Goal: Information Seeking & Learning: Learn about a topic

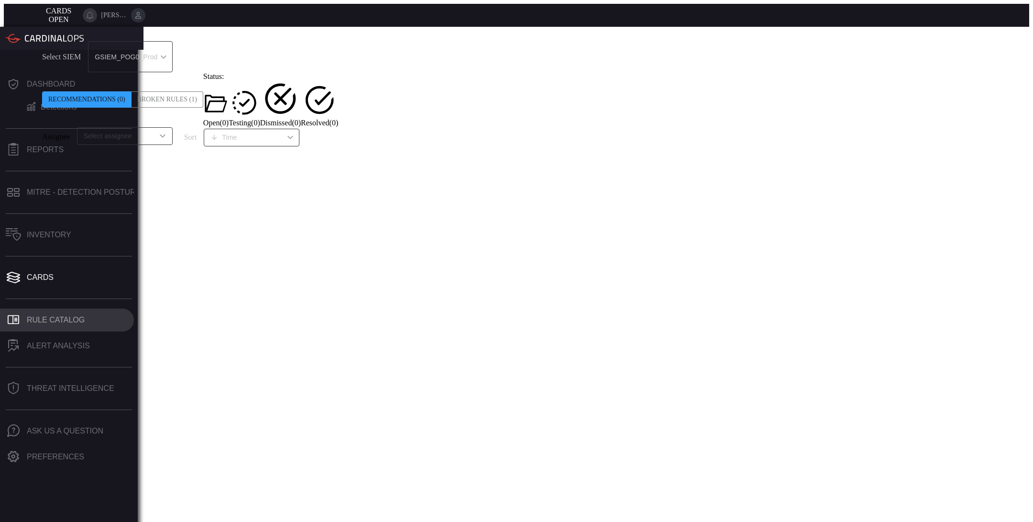
click at [75, 316] on div "Rule Catalog" at bounding box center [56, 320] width 58 height 9
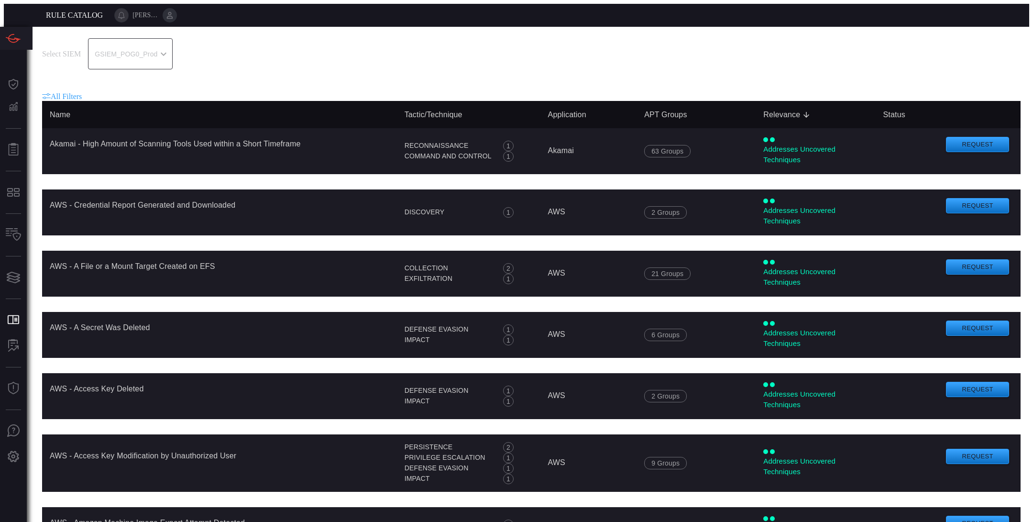
scroll to position [11, 0]
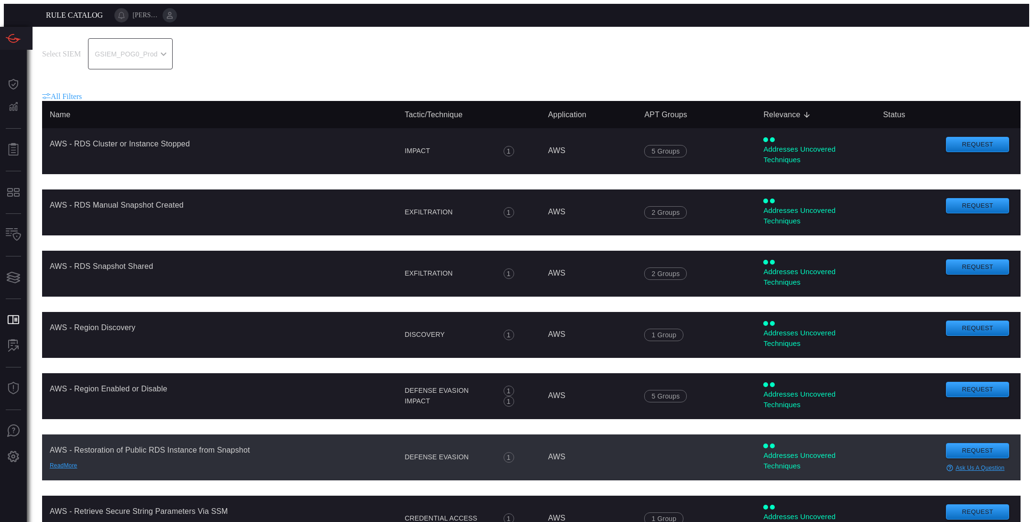
scroll to position [2730, 0]
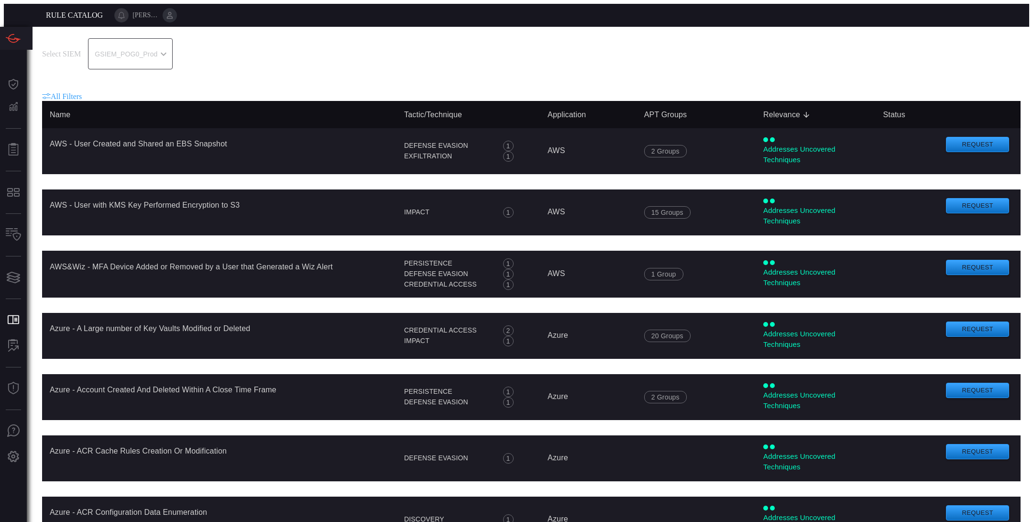
scroll to position [2673, 0]
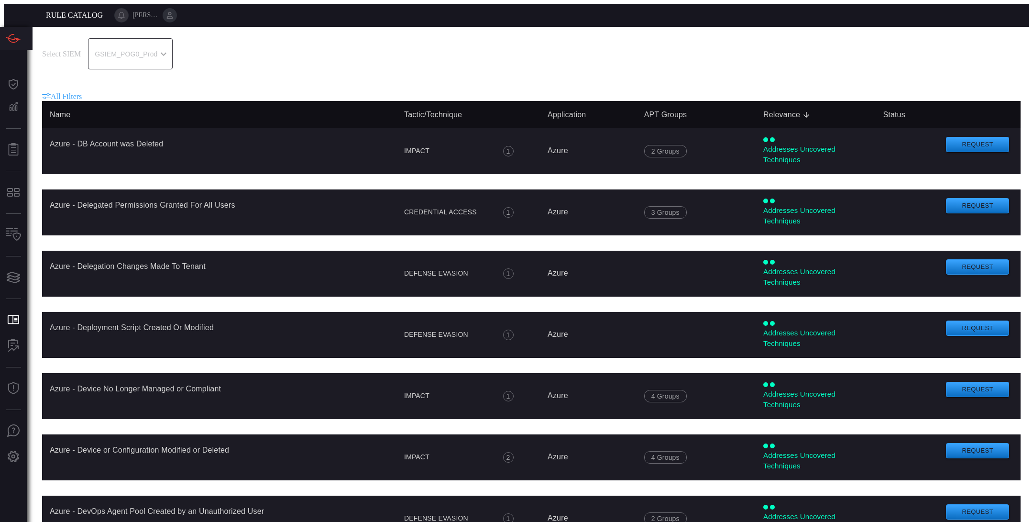
scroll to position [2663, 0]
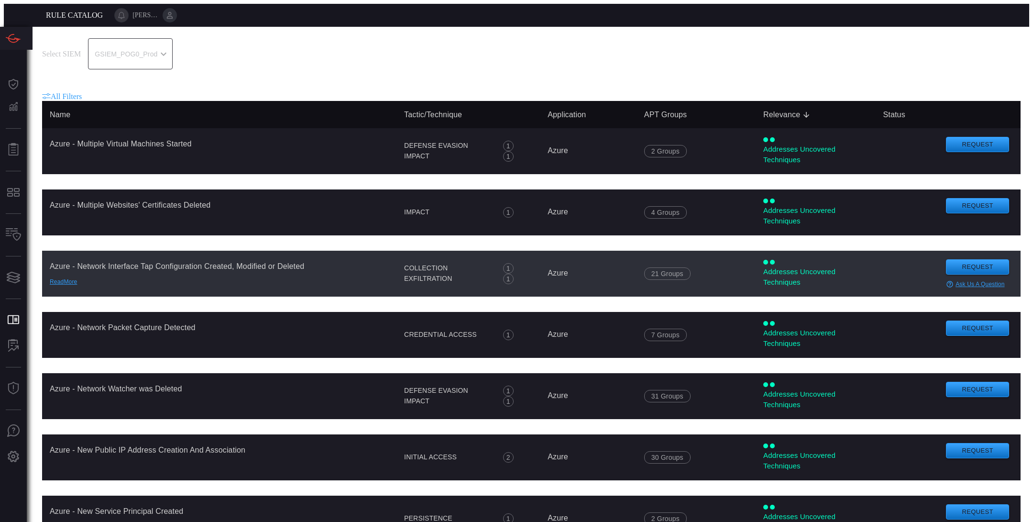
scroll to position [2682, 0]
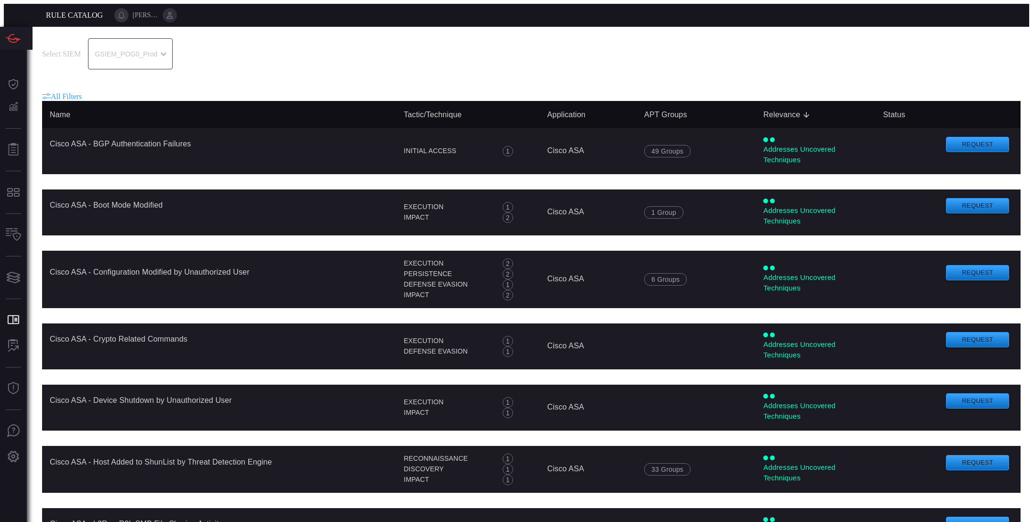
scroll to position [11, 0]
click at [68, 92] on span "All Filters" at bounding box center [66, 96] width 31 height 8
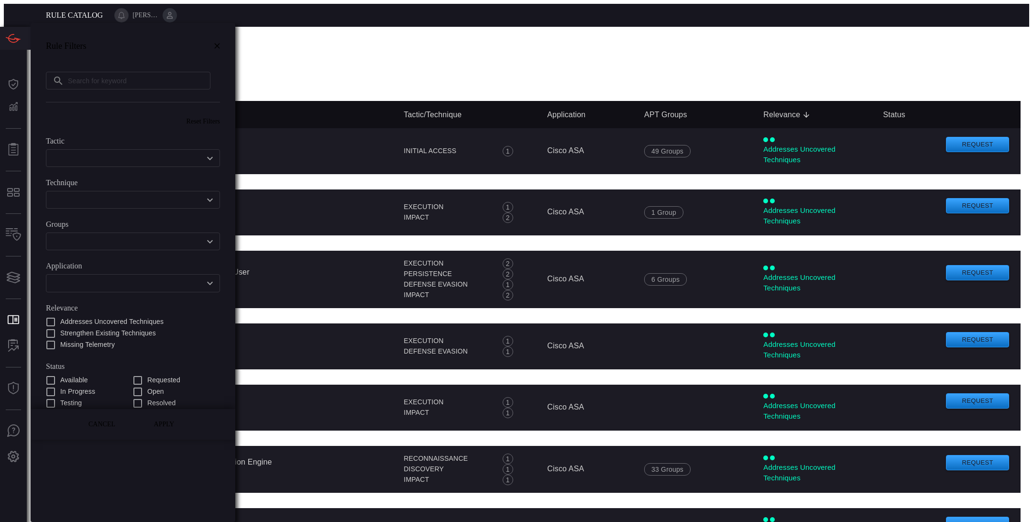
click at [101, 72] on input "text" at bounding box center [139, 81] width 142 height 18
type input "cardbon"
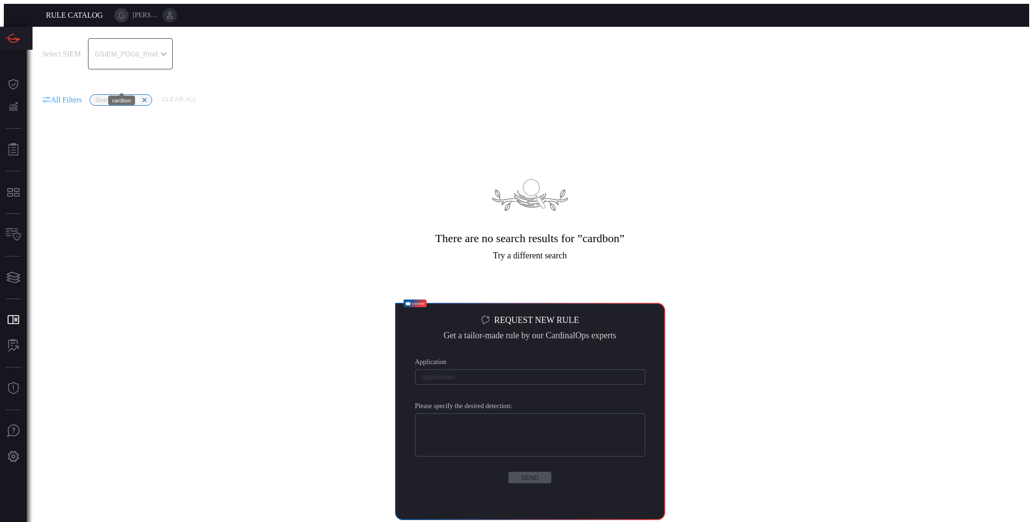
click at [147, 96] on icon at bounding box center [145, 100] width 8 height 8
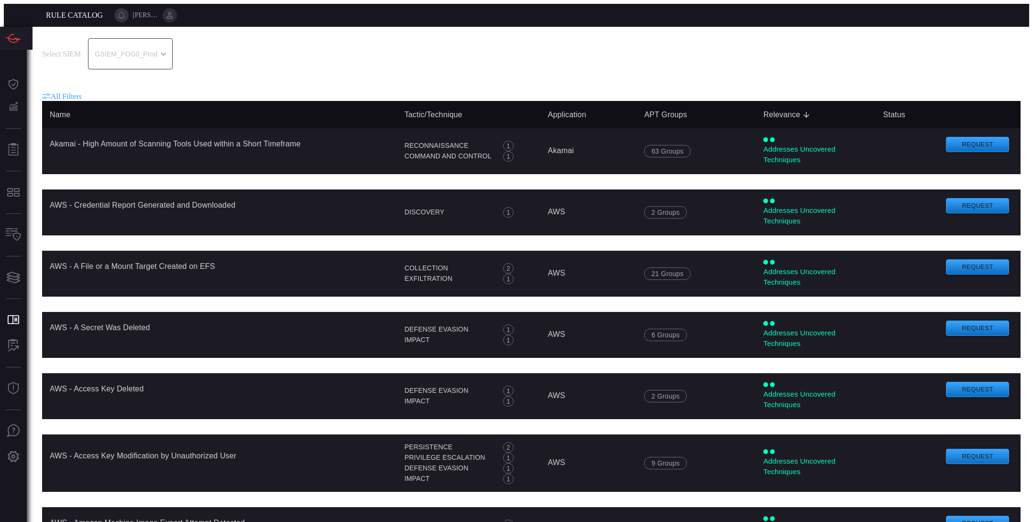
click at [78, 92] on span "All Filters" at bounding box center [66, 96] width 31 height 8
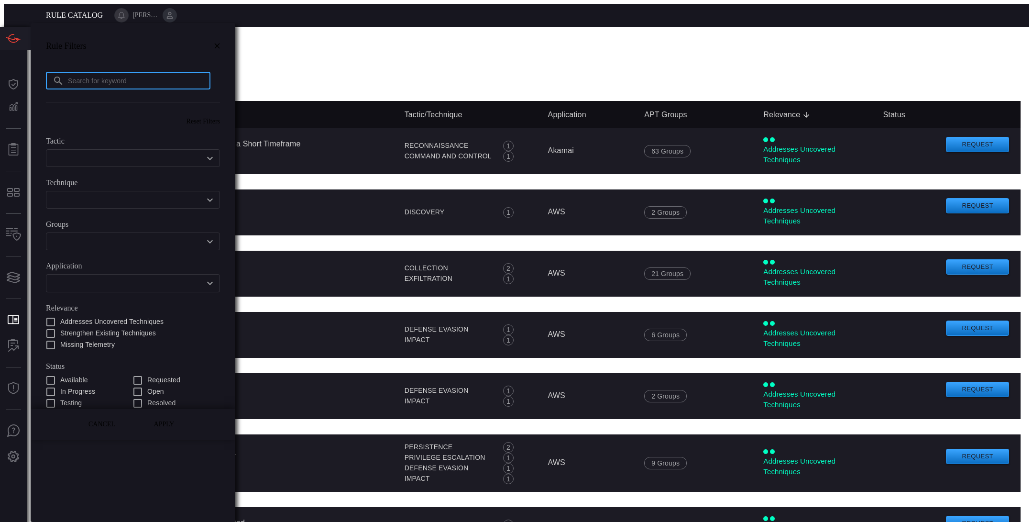
click at [116, 72] on input "text" at bounding box center [139, 81] width 142 height 18
type input "black"
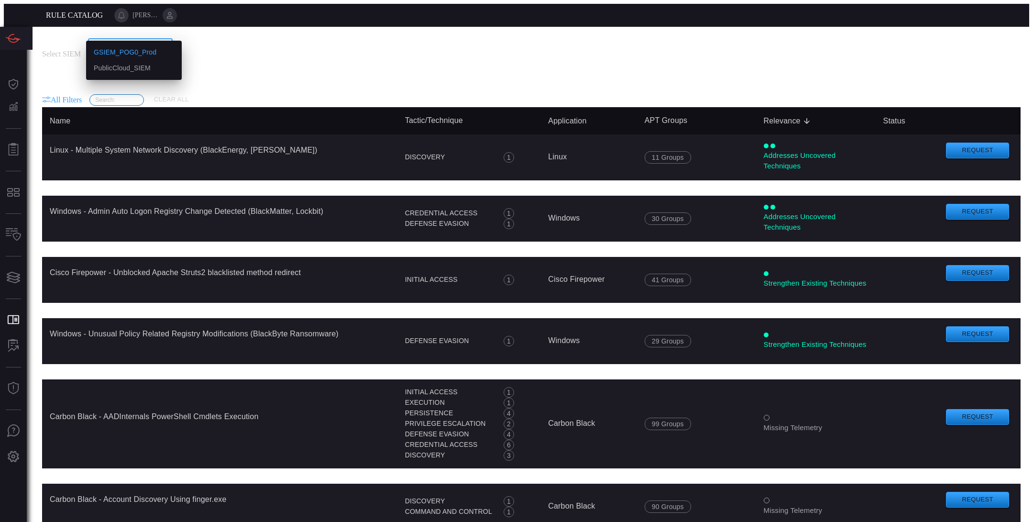
scroll to position [11, 0]
click at [170, 38] on div "GSIEM_POG0_Prod 0311ca00-2277-4bf1-be0d-c3c267188b0f GSIEM_POG0_Prod PublicClou…" at bounding box center [130, 53] width 85 height 31
click at [141, 68] on div "PublicCloud_SIEM" at bounding box center [122, 68] width 57 height 10
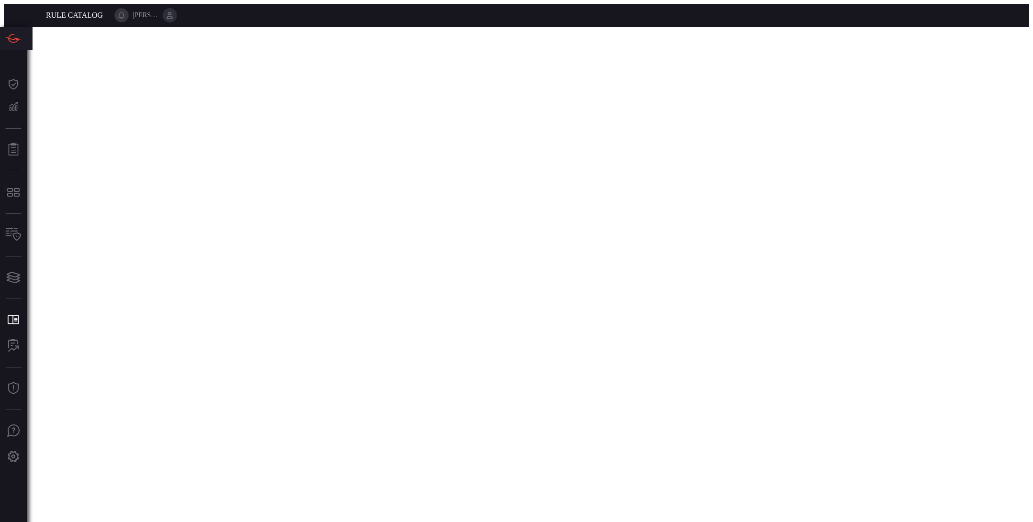
scroll to position [0, 0]
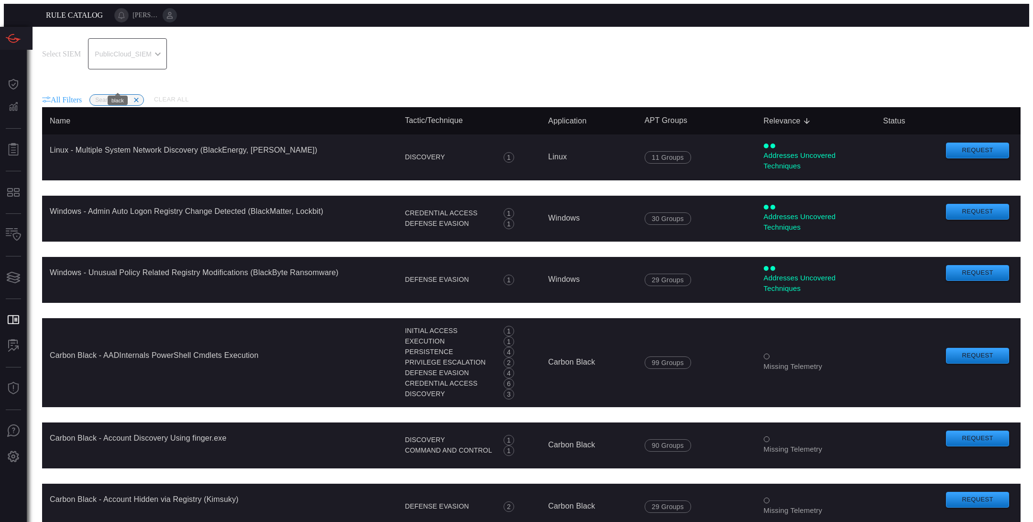
click at [137, 96] on icon at bounding box center [136, 100] width 8 height 8
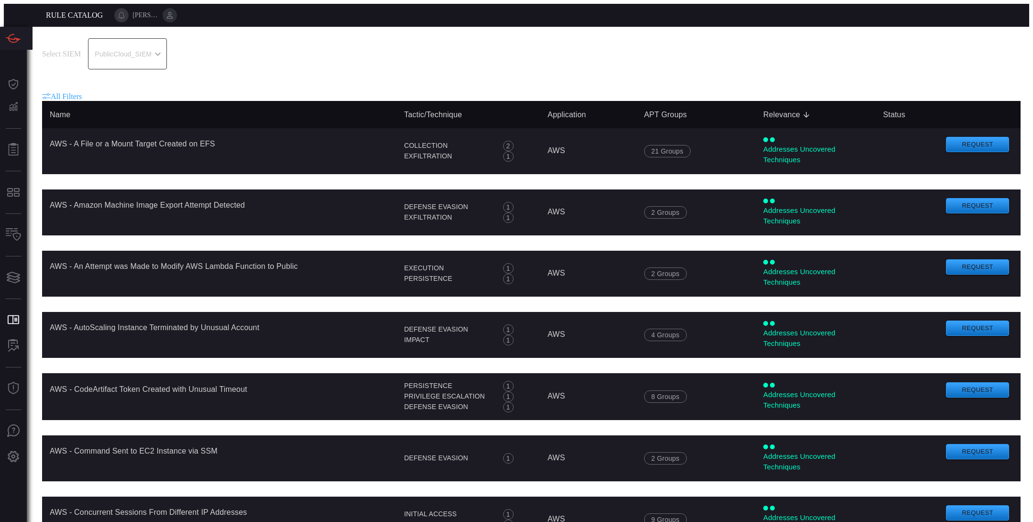
click at [45, 93] on icon at bounding box center [46, 94] width 9 height 2
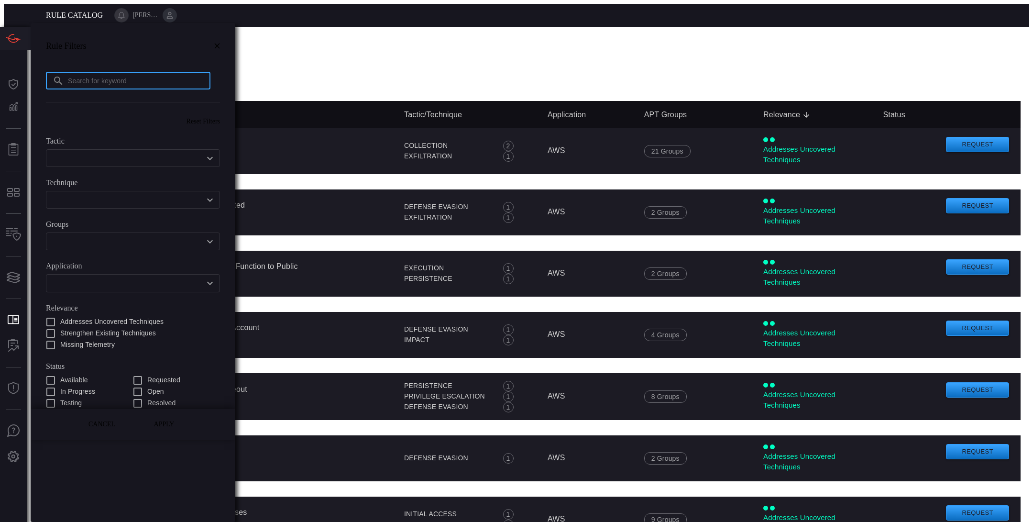
click at [78, 72] on input "text" at bounding box center [139, 81] width 142 height 18
type input "palo"
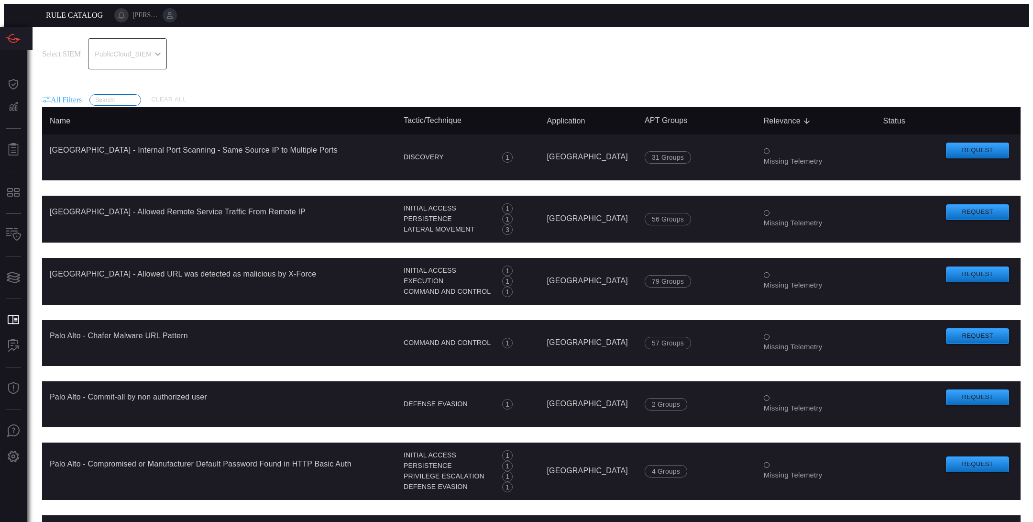
click at [146, 49] on div "PublicCloud_SIEM 8ed6eea0-8609-4ddf-8ede-269a33fe737f ​" at bounding box center [127, 53] width 79 height 31
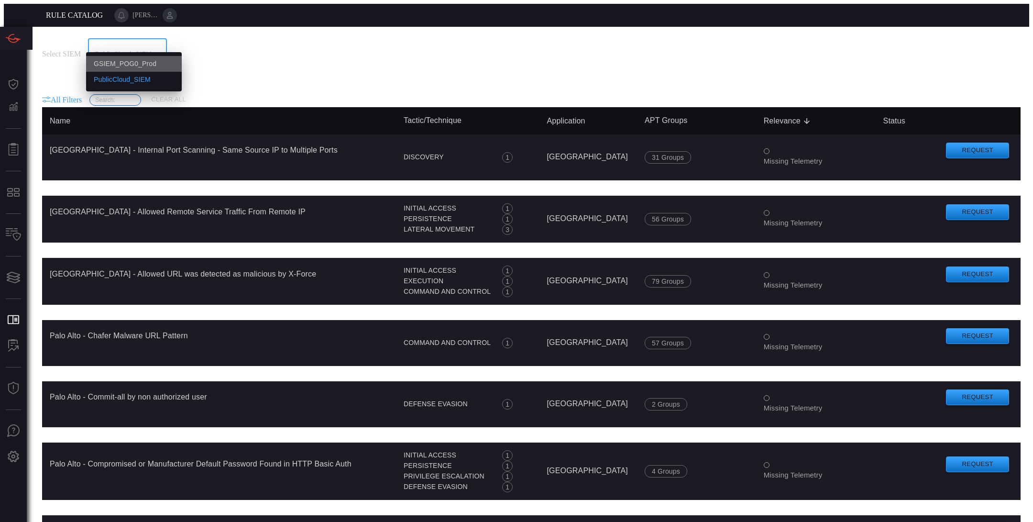
click at [144, 69] on li "GSIEM_POG0_Prod" at bounding box center [134, 64] width 96 height 16
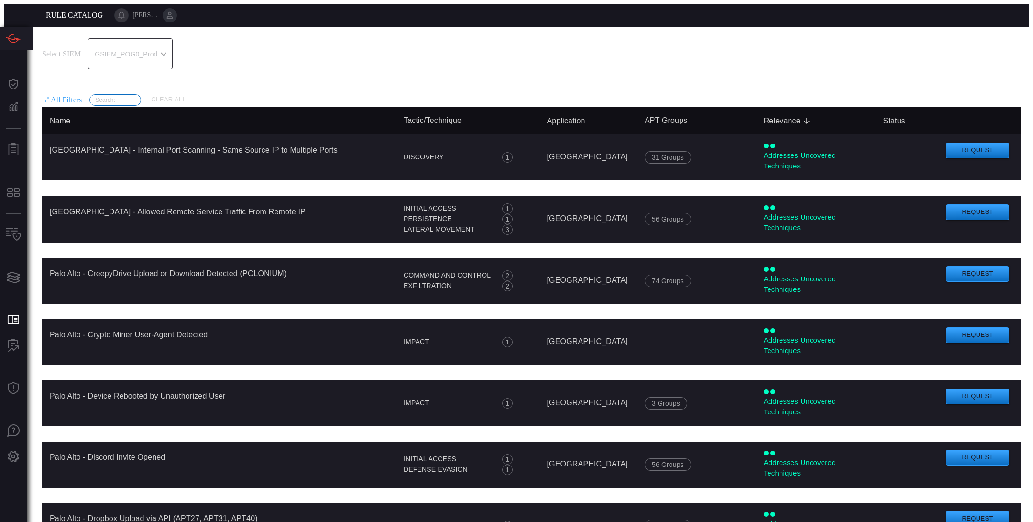
scroll to position [1245, 0]
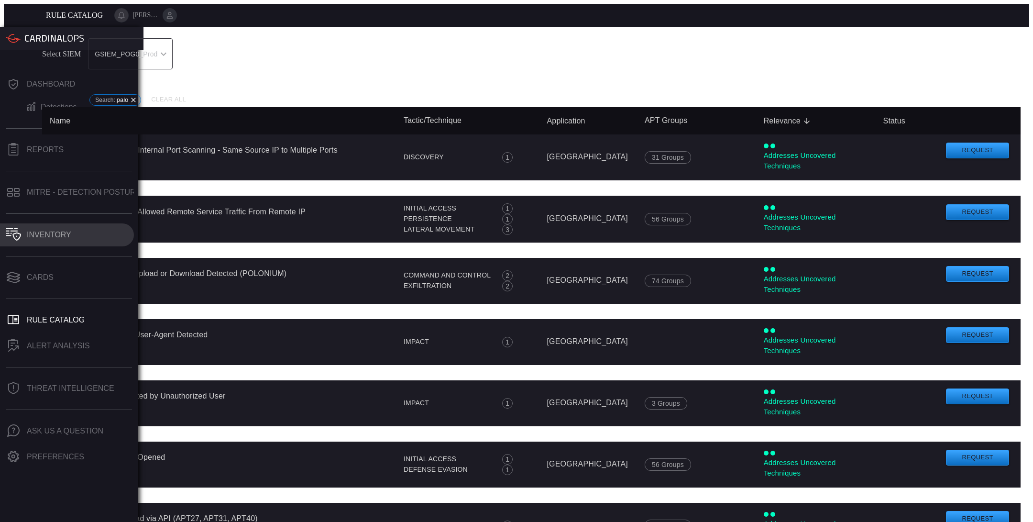
click at [51, 223] on button "Inventory" at bounding box center [67, 234] width 134 height 23
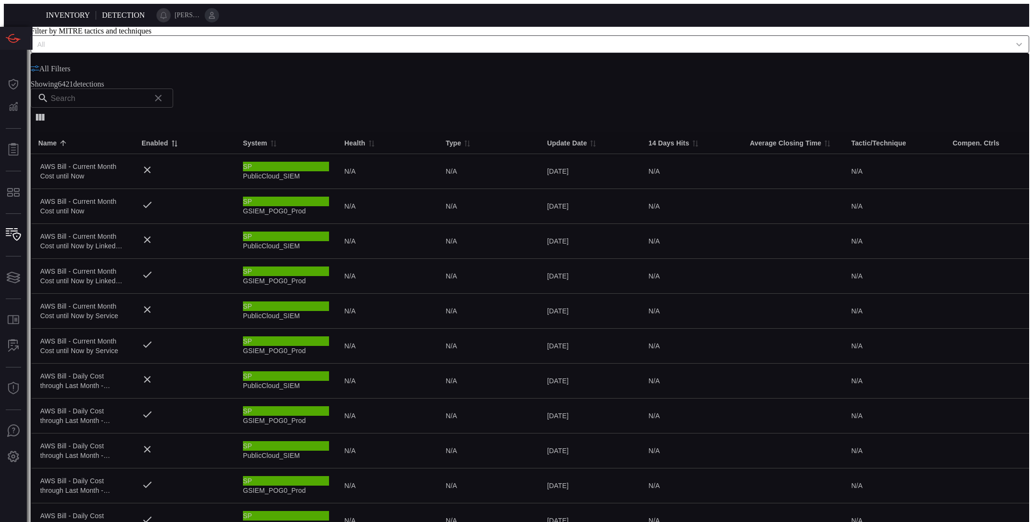
click at [168, 137] on div "Enabled" at bounding box center [155, 142] width 27 height 11
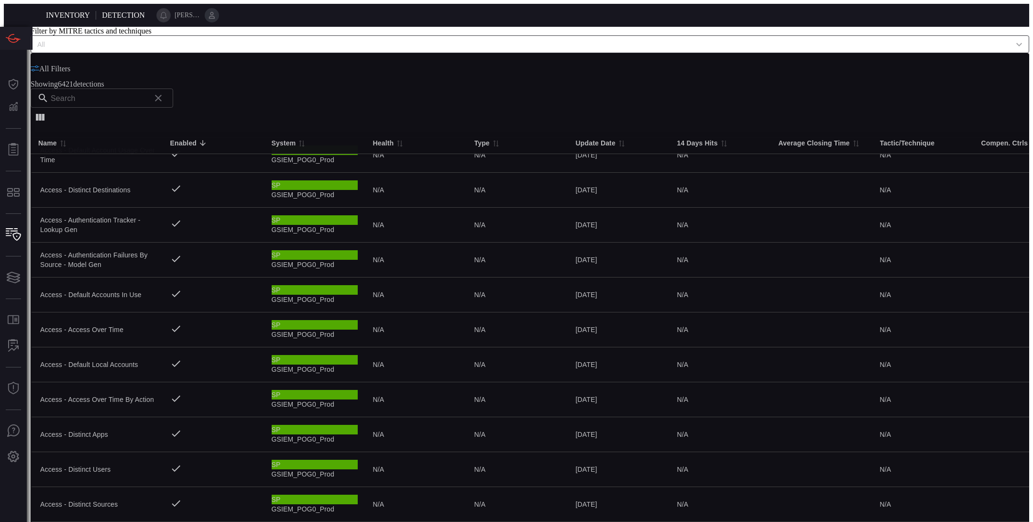
scroll to position [360, 0]
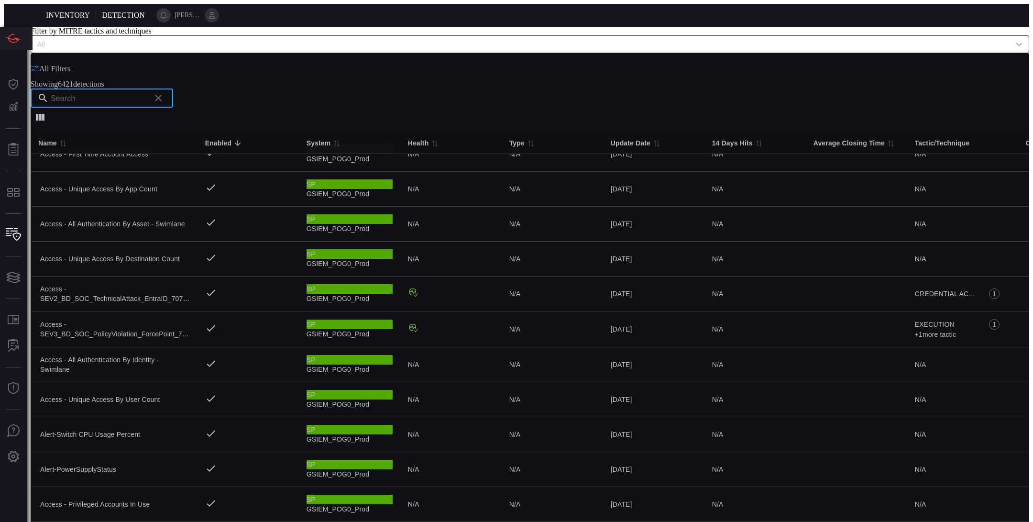
click at [146, 102] on input "text" at bounding box center [99, 97] width 96 height 19
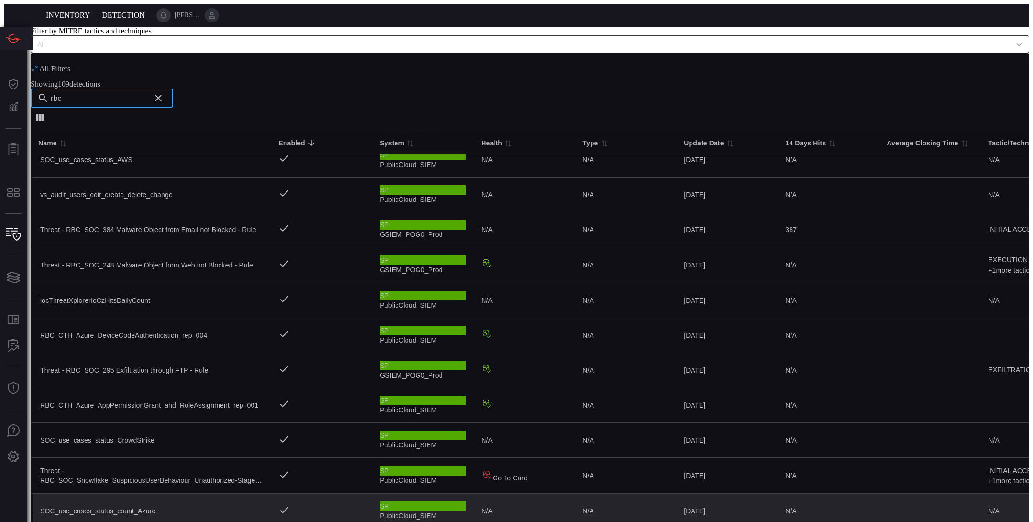
scroll to position [0, 0]
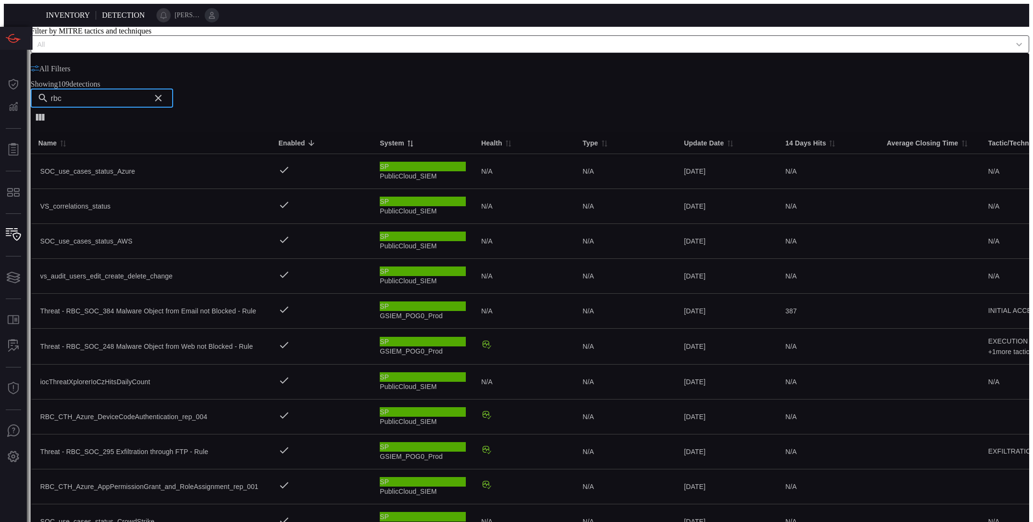
click at [380, 137] on div "System" at bounding box center [392, 142] width 24 height 11
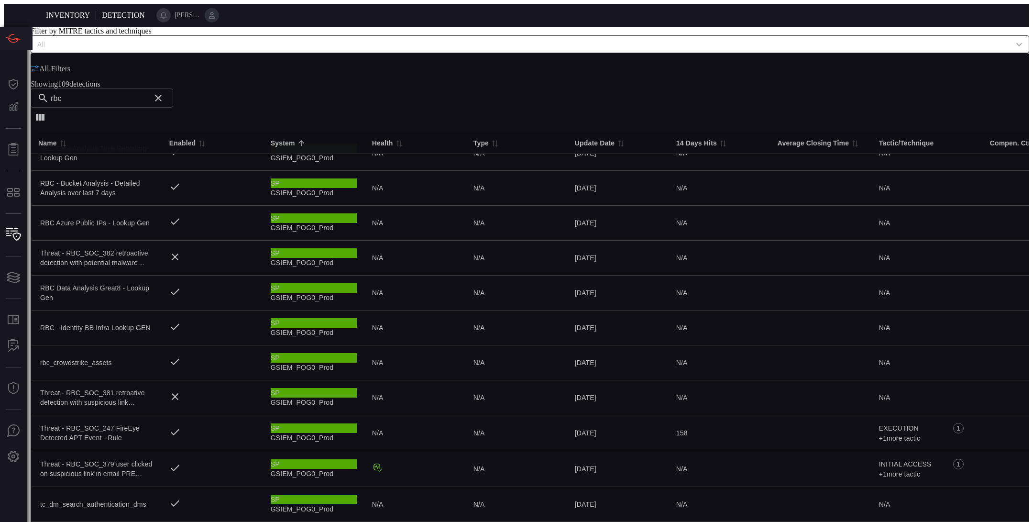
scroll to position [361, 0]
click at [146, 99] on input "rbc" at bounding box center [99, 97] width 96 height 19
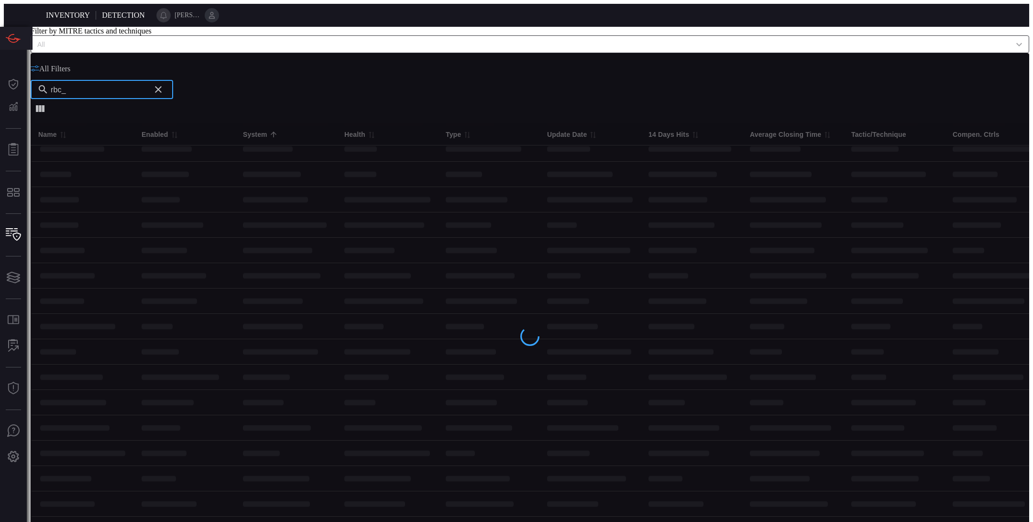
scroll to position [0, 0]
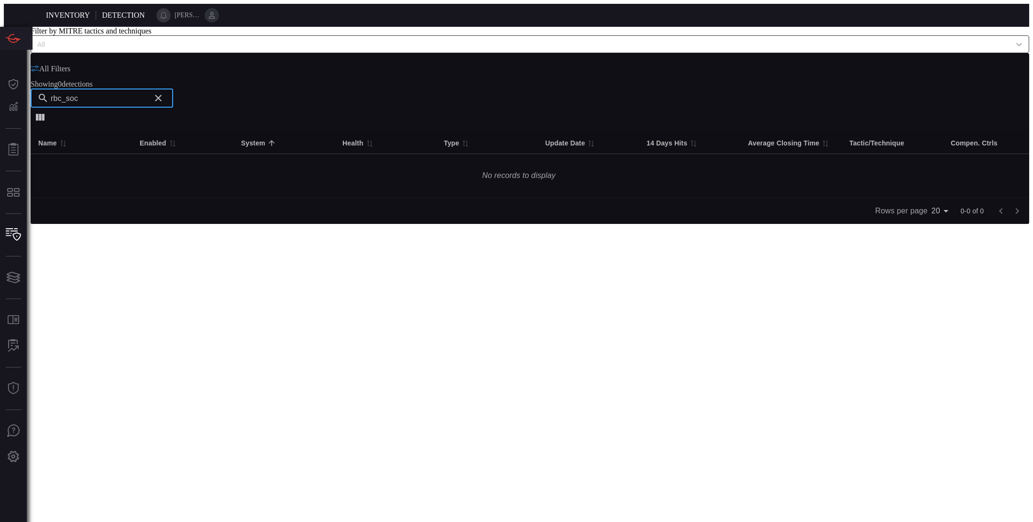
type input "rbc_soc"
click at [164, 104] on icon "Clear search" at bounding box center [158, 97] width 11 height 11
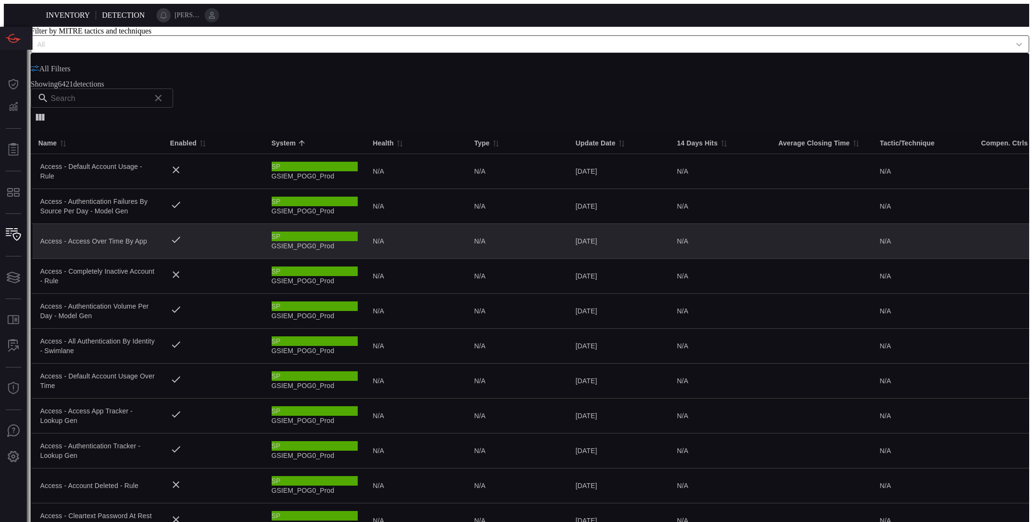
scroll to position [360, 0]
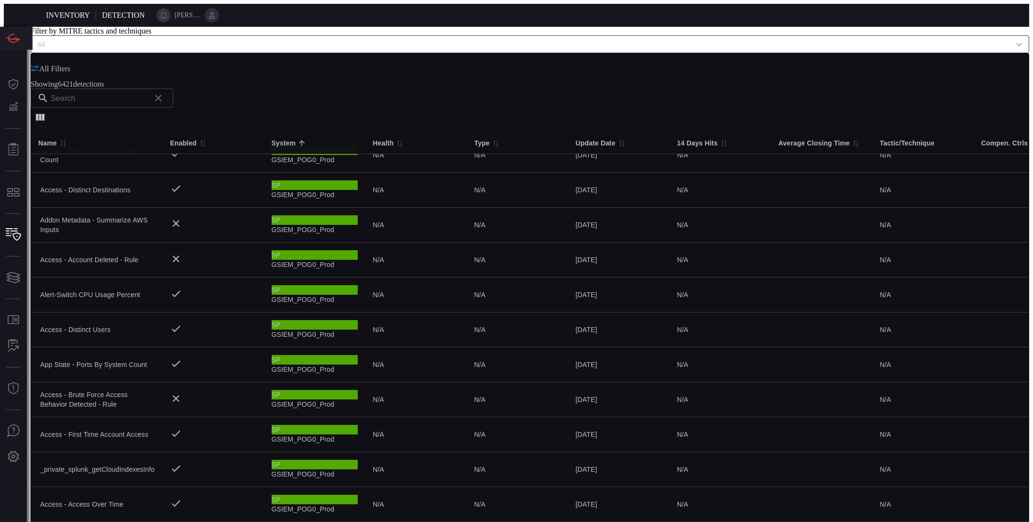
click at [64, 73] on span "All Filters" at bounding box center [54, 69] width 31 height 8
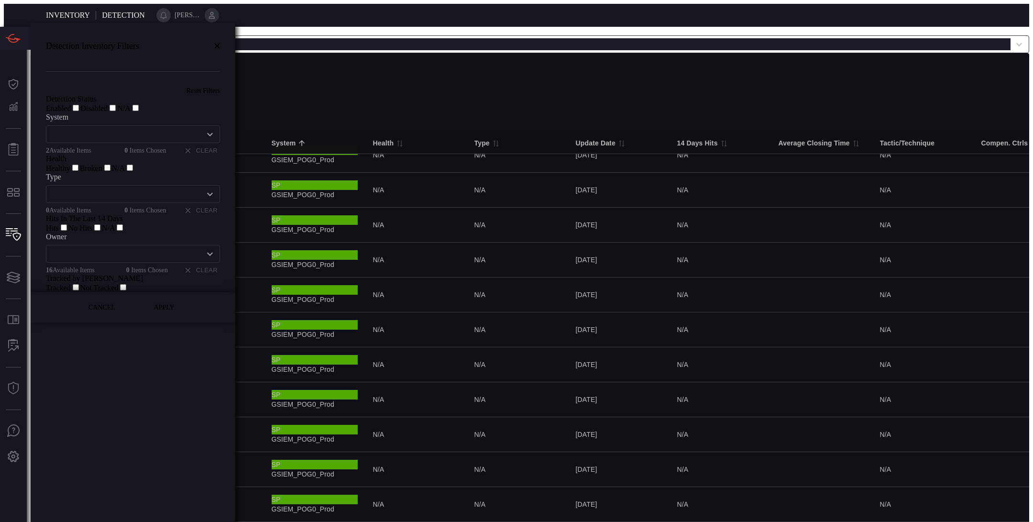
click at [59, 103] on div at bounding box center [63, 103] width 34 height 0
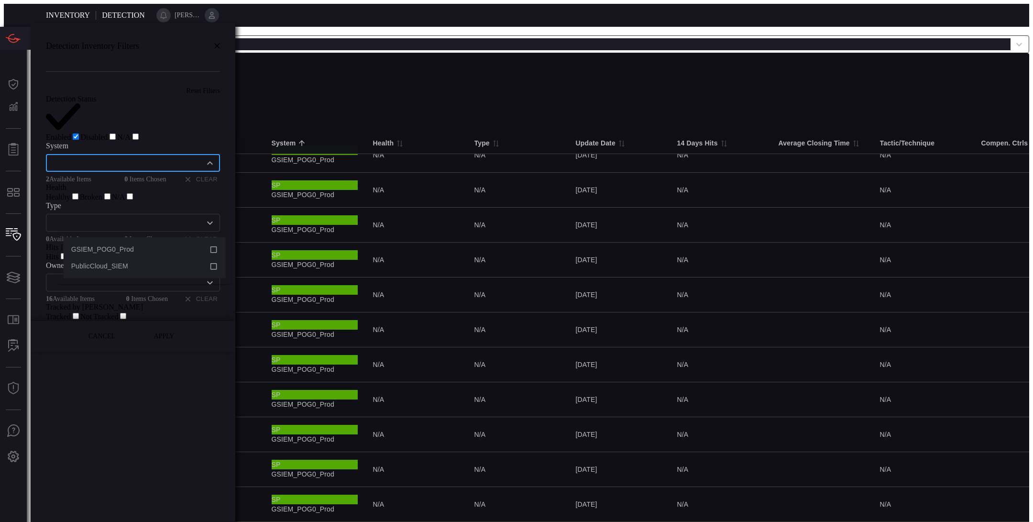
click at [129, 169] on input "text" at bounding box center [125, 163] width 153 height 12
click at [176, 248] on div "GSIEM_POG0_Prod" at bounding box center [140, 249] width 138 height 10
click at [211, 210] on label "Type" at bounding box center [133, 205] width 174 height 9
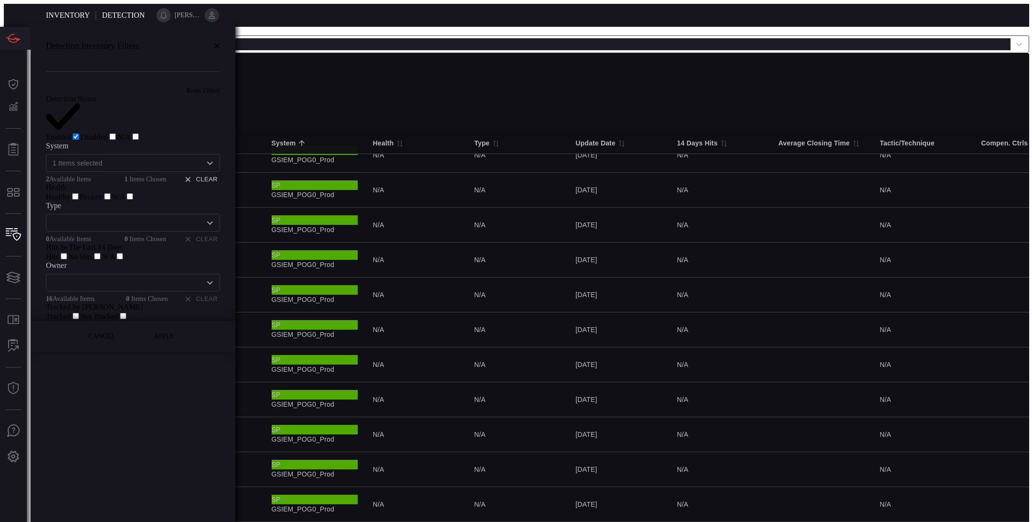
click at [201, 229] on input "text" at bounding box center [125, 223] width 153 height 12
click at [188, 231] on div "​" at bounding box center [133, 223] width 174 height 18
click at [202, 210] on label "Type" at bounding box center [133, 205] width 174 height 9
click at [185, 342] on button "Apply" at bounding box center [164, 335] width 48 height 11
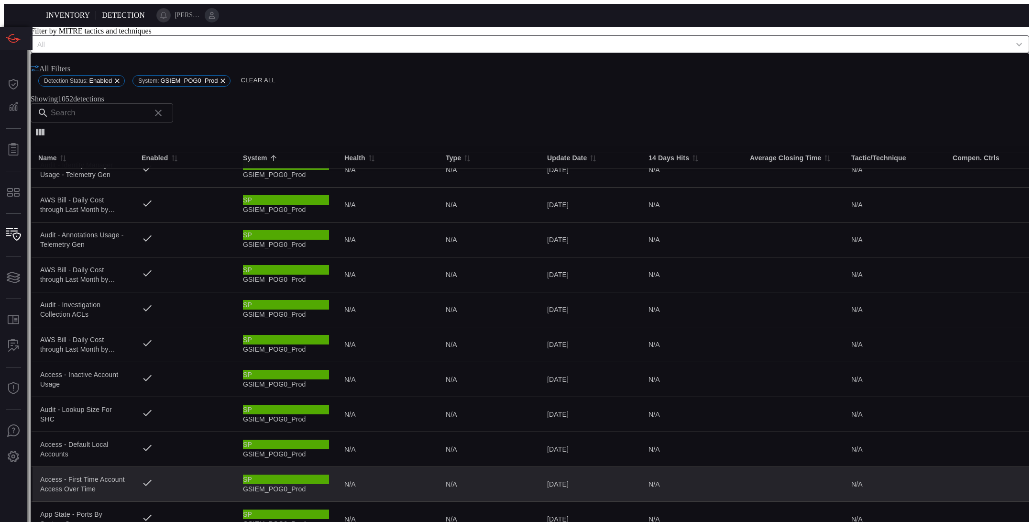
scroll to position [366, 0]
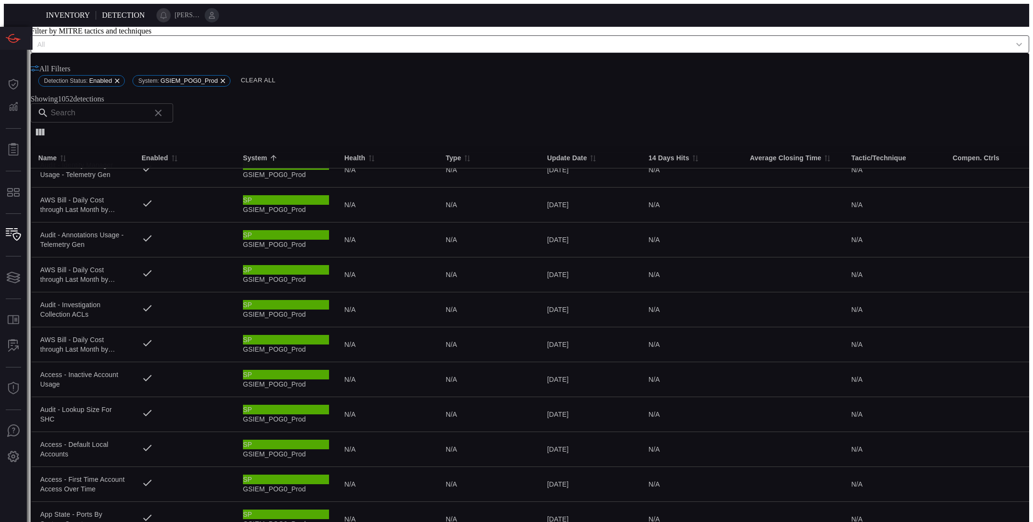
click at [101, 146] on th "Name 0" at bounding box center [82, 157] width 103 height 22
click at [57, 152] on div "Name" at bounding box center [47, 157] width 19 height 11
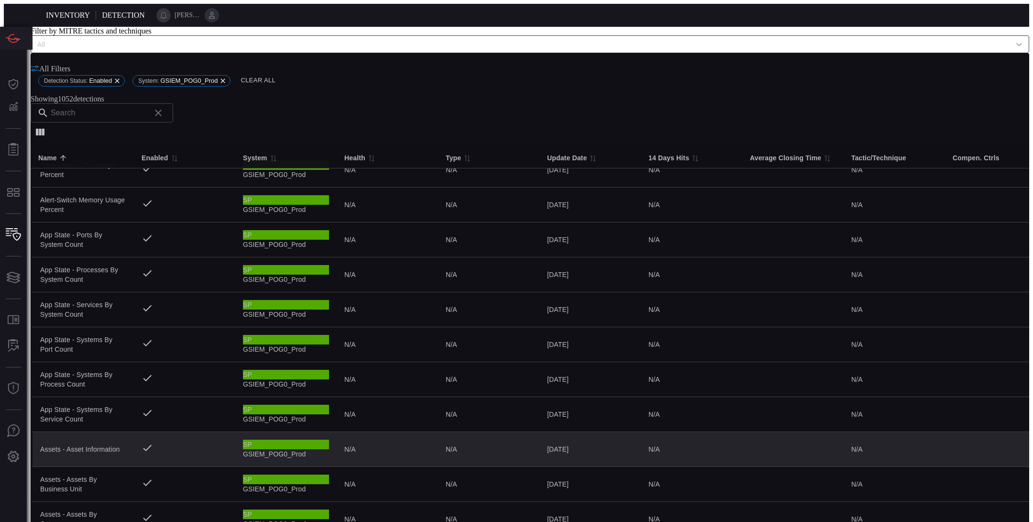
scroll to position [0, 0]
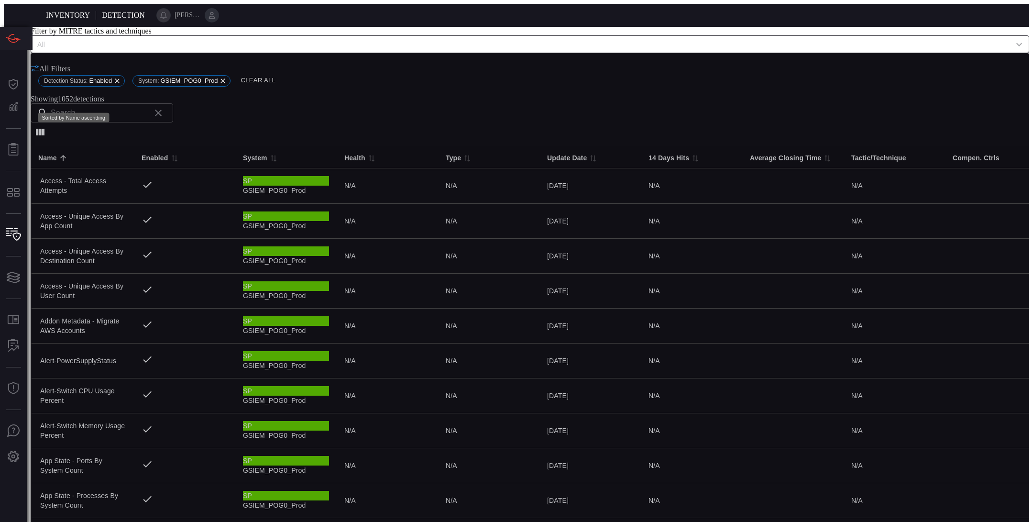
click at [67, 153] on icon "Sorted by Name ascending" at bounding box center [63, 157] width 9 height 9
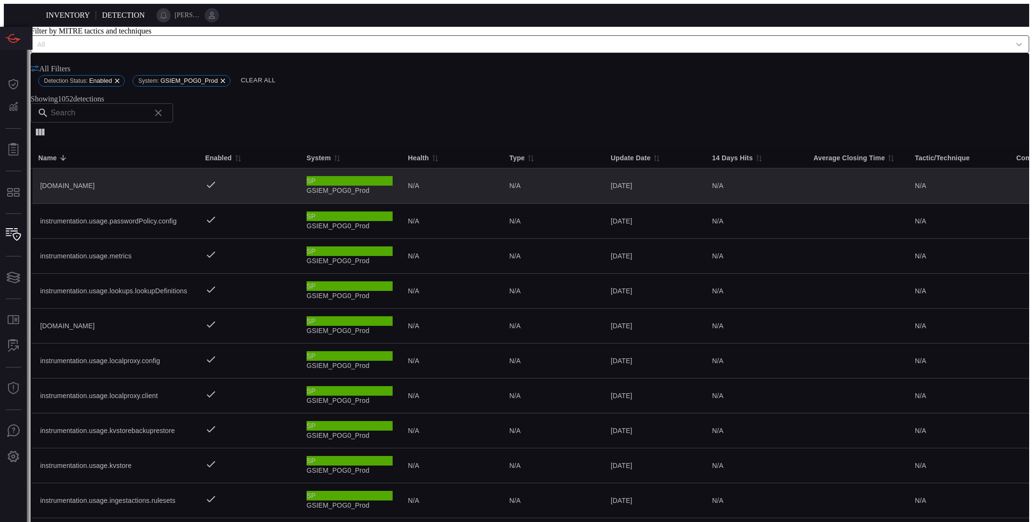
scroll to position [366, 0]
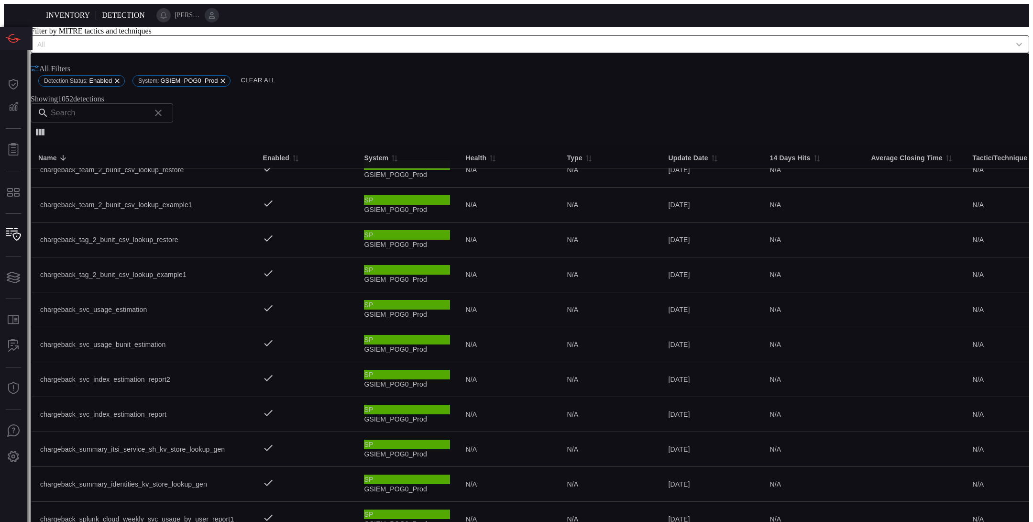
click at [870, 498] on body "Inventory Detection [PERSON_NAME].[PERSON_NAME] Dashboard Dashboard Detections …" at bounding box center [516, 336] width 1025 height 664
click at [880, 505] on li "75" at bounding box center [875, 501] width 24 height 17
type input "75"
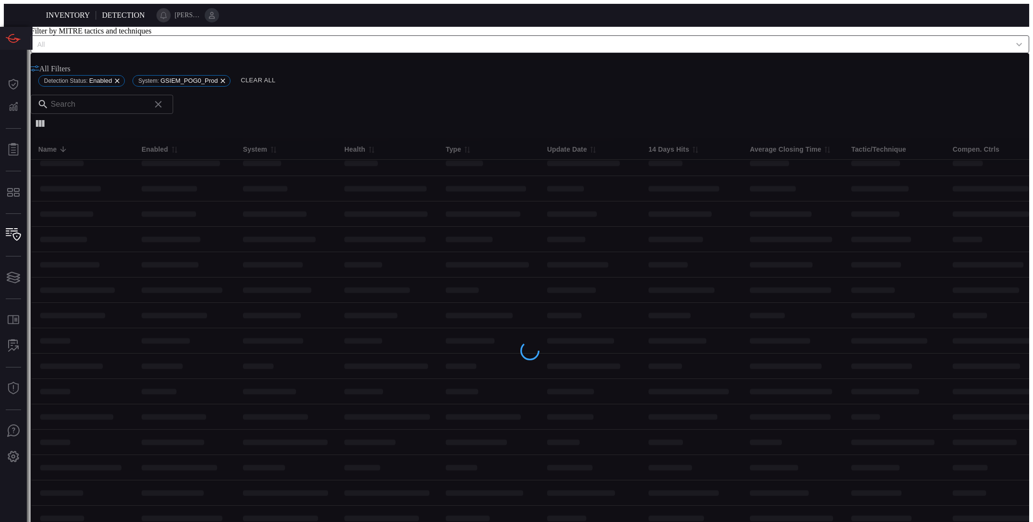
scroll to position [0, 0]
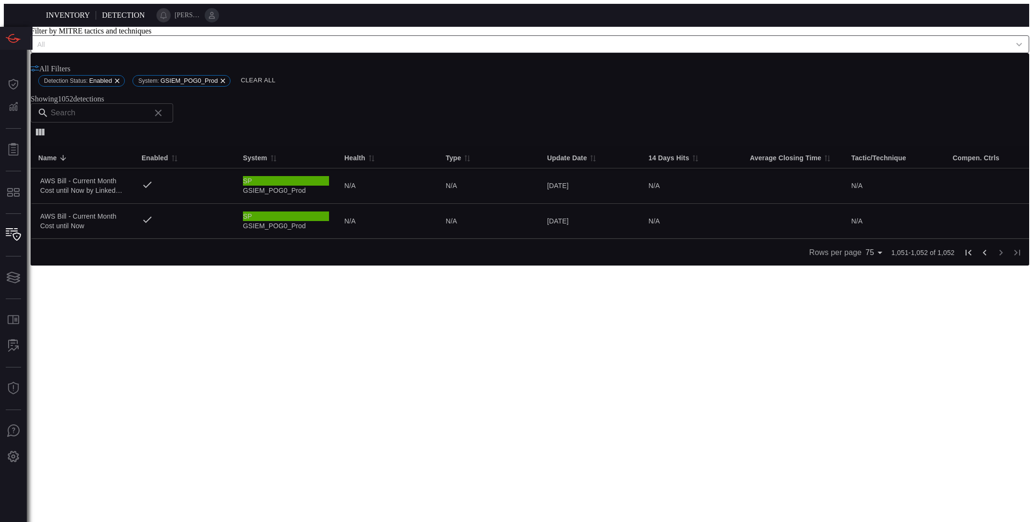
click at [1009, 255] on span "Go to last page" at bounding box center [1017, 251] width 16 height 8
click at [979, 258] on icon "Go to previous page" at bounding box center [984, 252] width 11 height 11
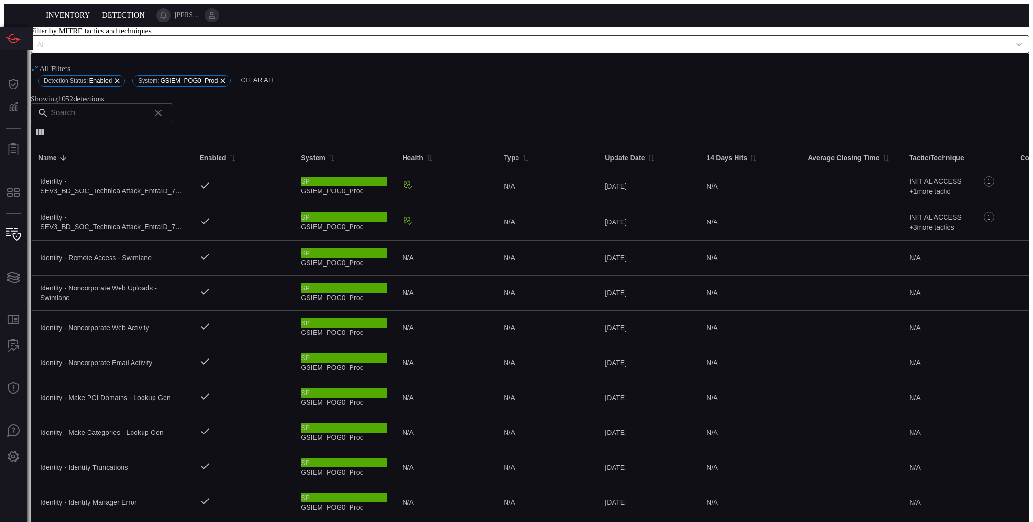
click at [146, 105] on input "text" at bounding box center [99, 112] width 96 height 19
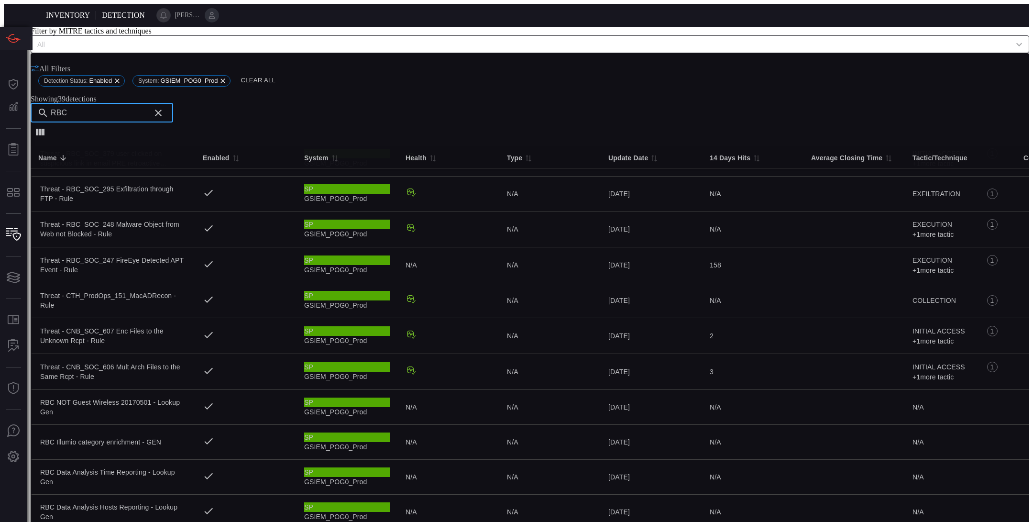
scroll to position [596, 0]
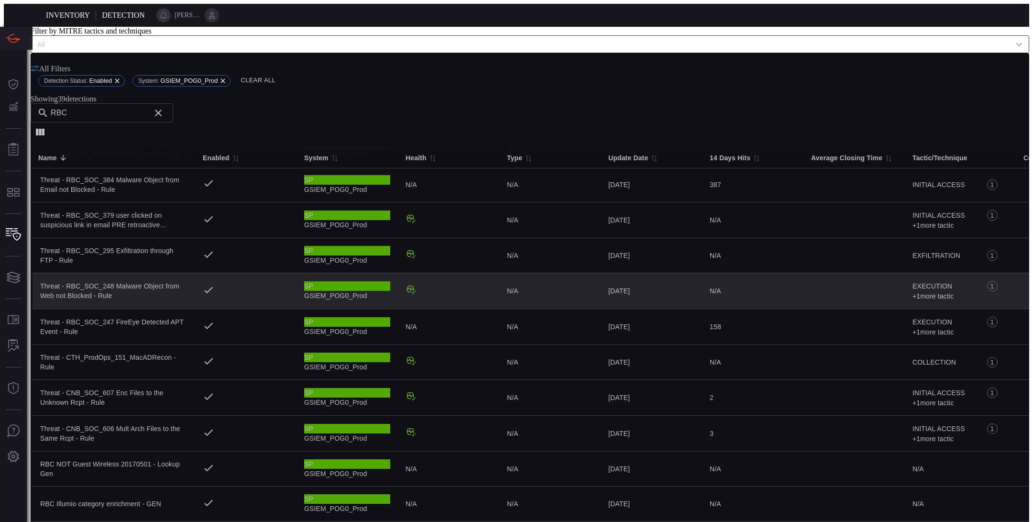
click at [405, 284] on icon at bounding box center [410, 289] width 11 height 11
click at [31, 103] on span at bounding box center [31, 103] width 0 height 0
click at [389, 95] on span at bounding box center [530, 91] width 998 height 7
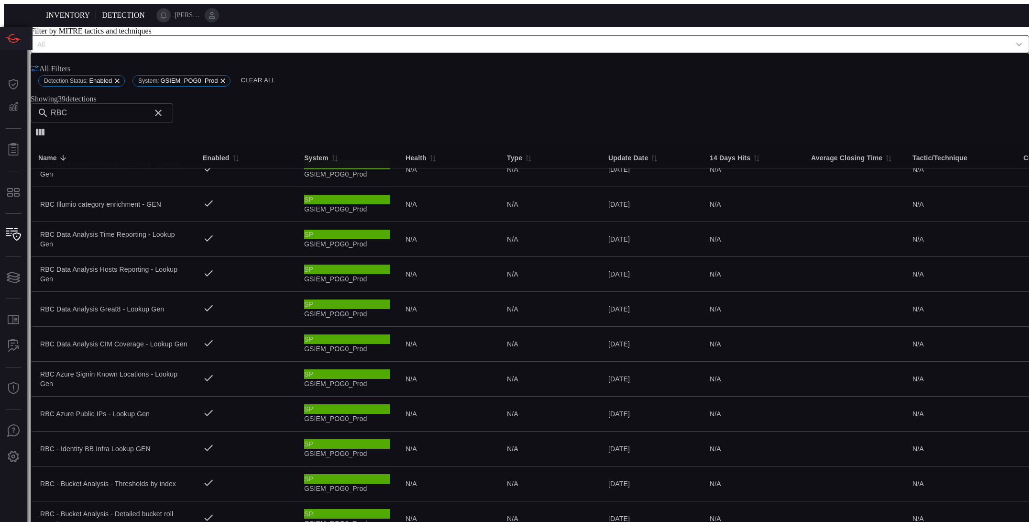
scroll to position [1028, 0]
click at [146, 108] on input "RBC" at bounding box center [99, 112] width 96 height 19
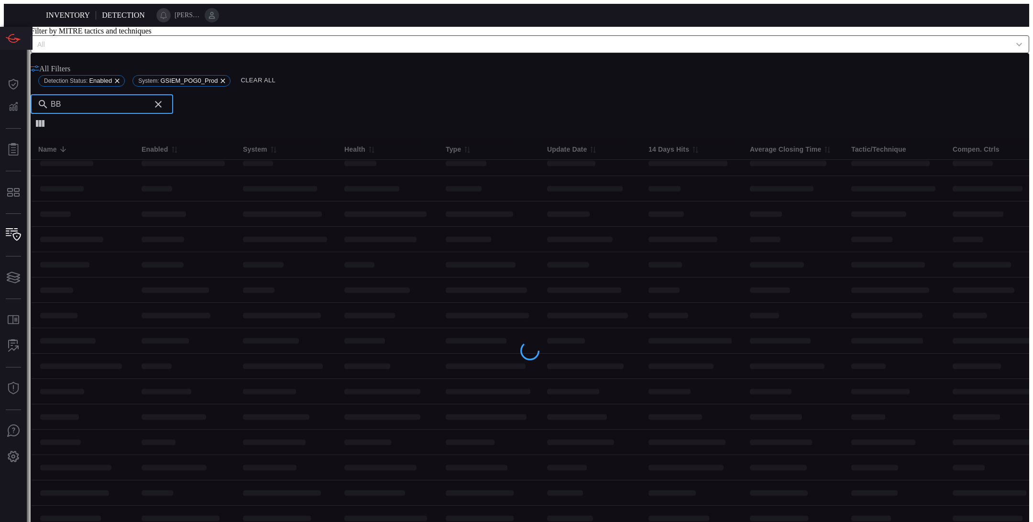
scroll to position [0, 0]
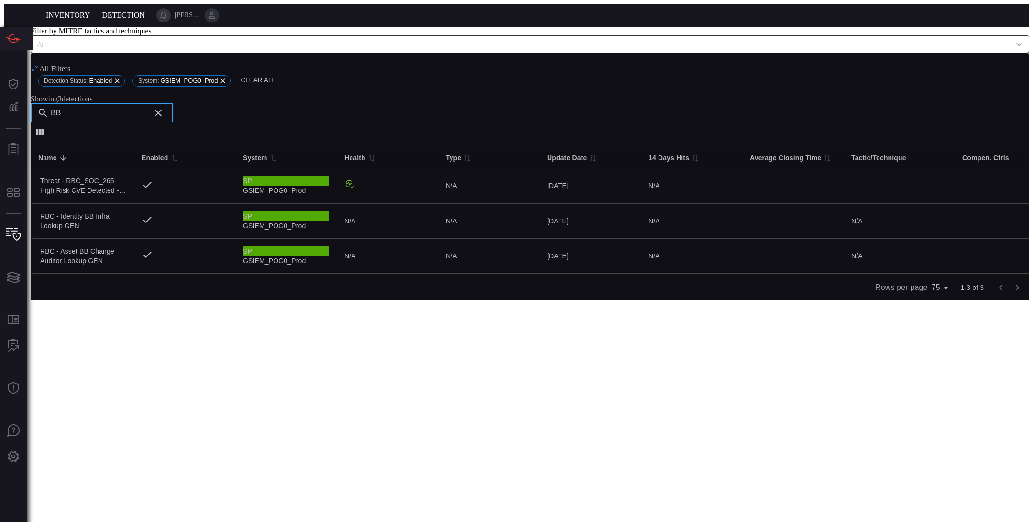
type input "BB"
click at [868, 65] on span at bounding box center [530, 58] width 998 height 11
